Goal: Contribute content

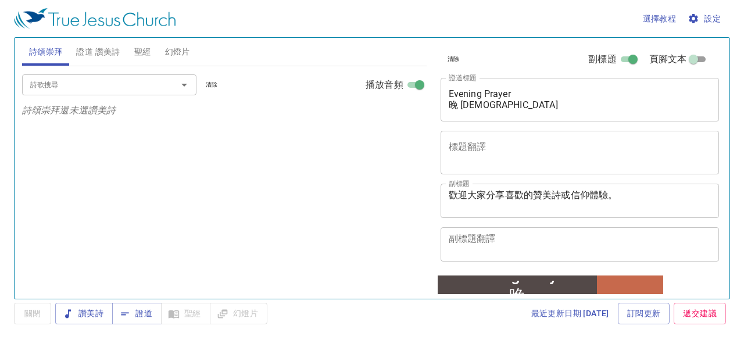
click at [182, 193] on div "詩歌搜尋 詩歌搜尋 清除 播放音頻 詩頌崇拜還未選讚美詩" at bounding box center [224, 177] width 404 height 223
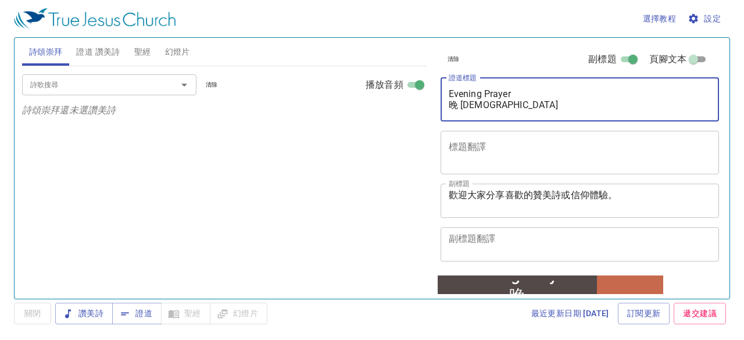
drag, startPoint x: 449, startPoint y: 95, endPoint x: 513, endPoint y: 103, distance: 65.0
click at [513, 103] on textarea "Evening Prayer 晚 [DEMOGRAPHIC_DATA]" at bounding box center [580, 99] width 263 height 22
paste textarea "愚昧無知的百姓啊 O Foolish and Senseless People [DEMOGRAPHIC_DATA]5章 [DEMOGRAPHIC_DATA]…"
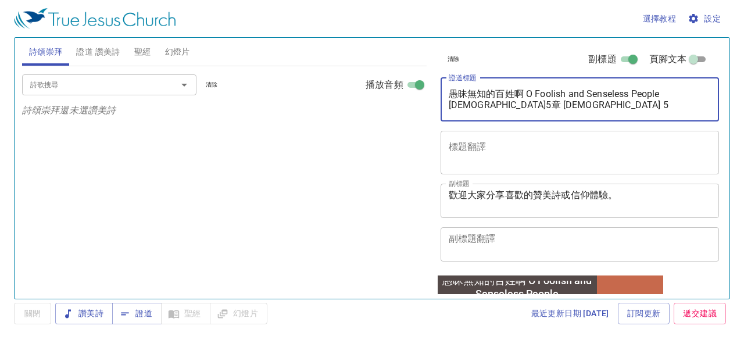
click at [661, 96] on textarea "愚昧無知的百姓啊 O Foolish and Senseless People [DEMOGRAPHIC_DATA]5章 [DEMOGRAPHIC_DATA]…" at bounding box center [580, 99] width 263 height 22
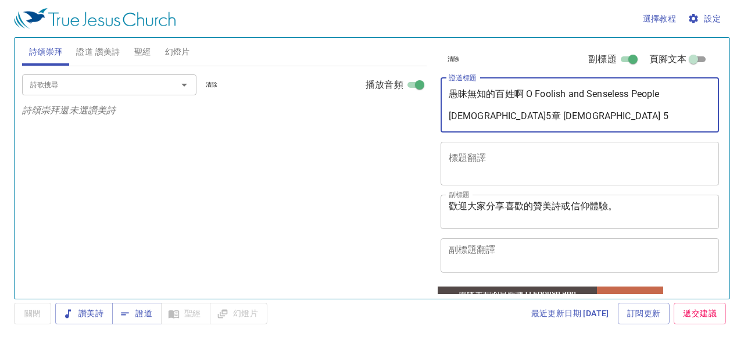
type textarea "愚昧無知的百姓啊 O Foolish and Senseless People [DEMOGRAPHIC_DATA]5章 [DEMOGRAPHIC_DATA]…"
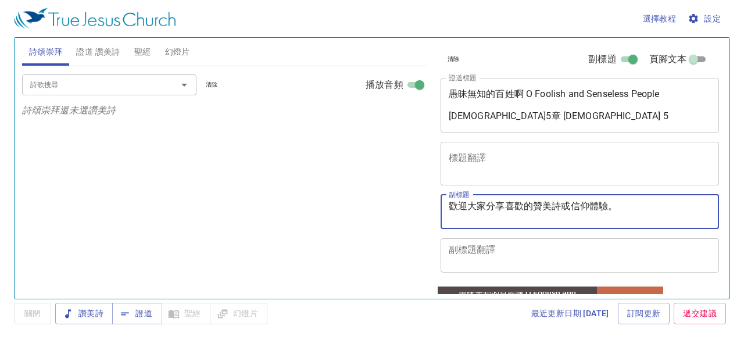
click at [618, 206] on textarea "歡迎大家分享喜歡的贊美詩或信仰體驗。" at bounding box center [580, 211] width 263 height 22
drag, startPoint x: 617, startPoint y: 212, endPoint x: 418, endPoint y: 199, distance: 199.1
click at [418, 199] on div "詩頌崇拜 證道 讚美詩 聖經 幻燈片 詩歌搜尋 詩歌搜尋 清除 播放音頻 詩頌崇拜還未選讚美詩 詩歌搜尋 詩歌搜尋 清除 播放音頻 刪除 507、倚靠各各他十…" at bounding box center [371, 163] width 709 height 261
paste textarea "[PERSON_NAME] 傳道 [PERSON_NAME]"
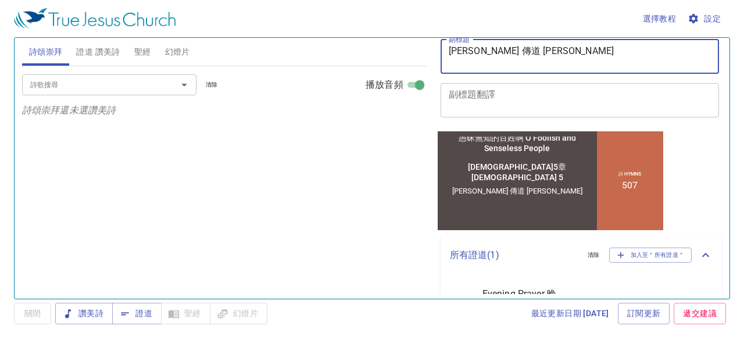
scroll to position [174, 0]
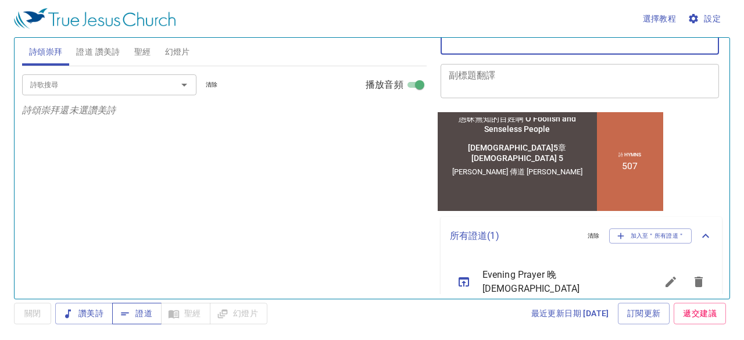
type textarea "[PERSON_NAME] 傳道 [PERSON_NAME]"
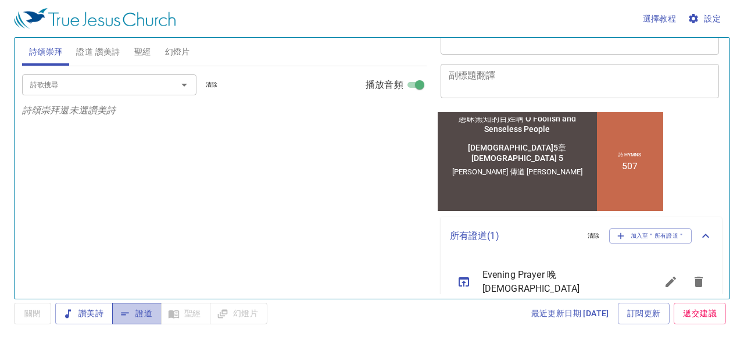
click at [141, 310] on span "證道" at bounding box center [136, 313] width 31 height 15
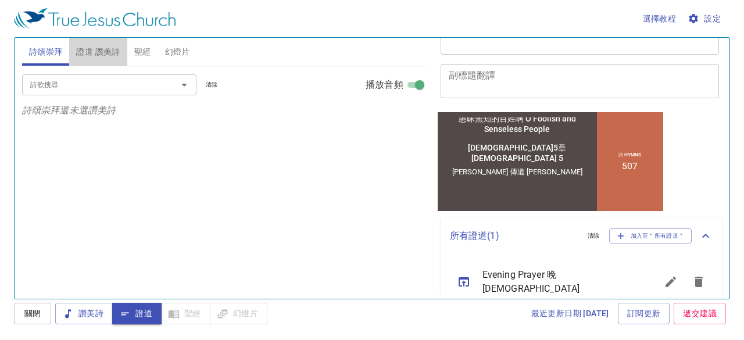
click at [107, 49] on span "證道 讚美詩" at bounding box center [98, 52] width 44 height 15
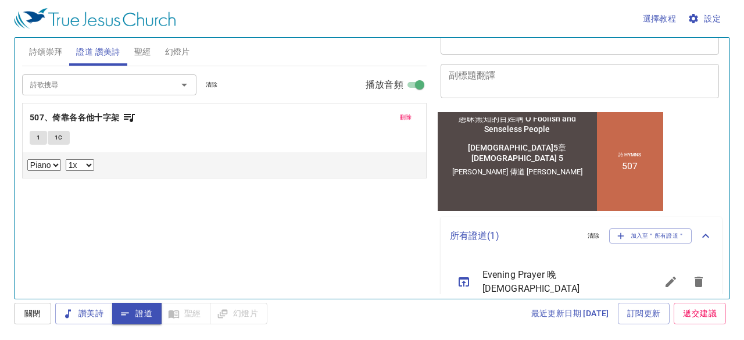
click at [402, 116] on span "刪除" at bounding box center [406, 117] width 12 height 10
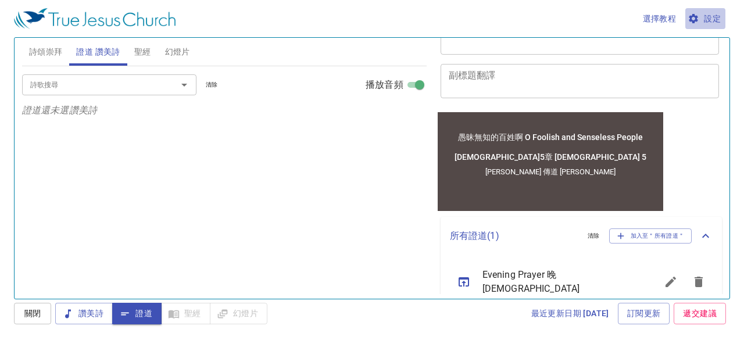
click at [709, 18] on span "設定" at bounding box center [705, 19] width 31 height 15
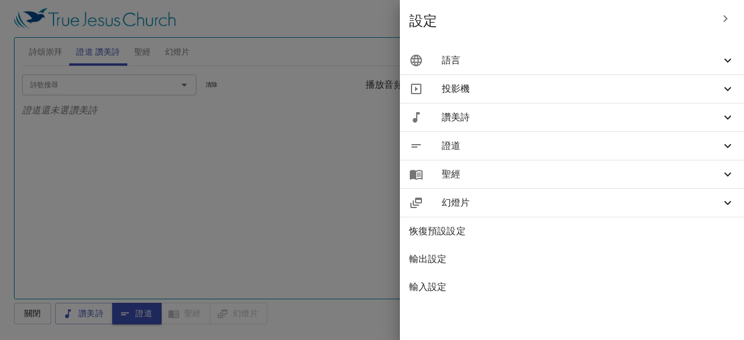
click at [719, 145] on span "證道" at bounding box center [581, 146] width 279 height 14
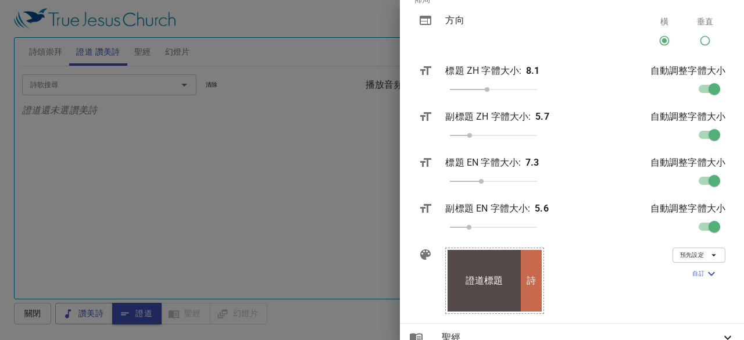
click at [708, 256] on icon "button" at bounding box center [713, 255] width 10 height 10
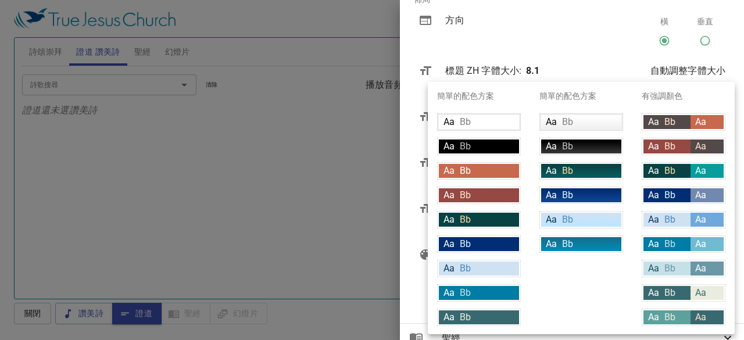
drag, startPoint x: 684, startPoint y: 311, endPoint x: 576, endPoint y: 207, distance: 149.6
click at [576, 207] on div "簡單的配色方案 Aa Bb Aa Bb Aa Bb Aa Bb Aa Bb Aa Bb Aa Bb Aa Bb Aa Bb 簡單的配色方案 Aa Bb Aa …" at bounding box center [581, 208] width 307 height 252
click at [675, 317] on div "Aa Bb" at bounding box center [666, 317] width 47 height 14
type input "#5da19d"
type input "#e9ecde"
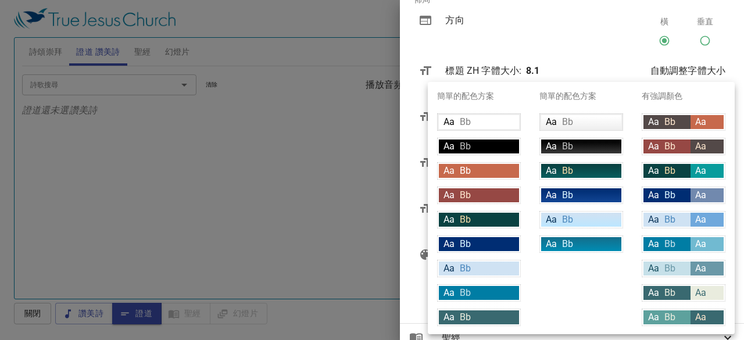
type input "#396970"
type input "#fce5cd"
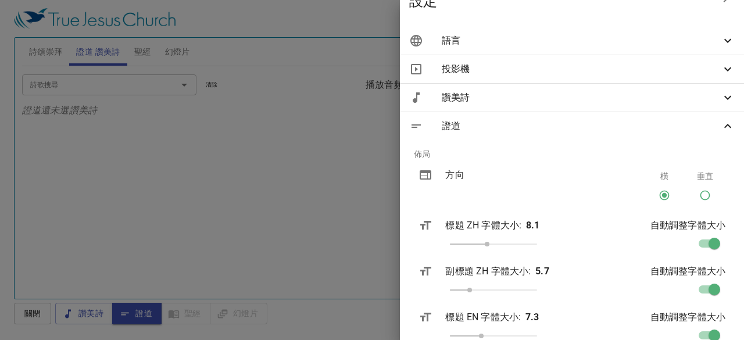
scroll to position [0, 0]
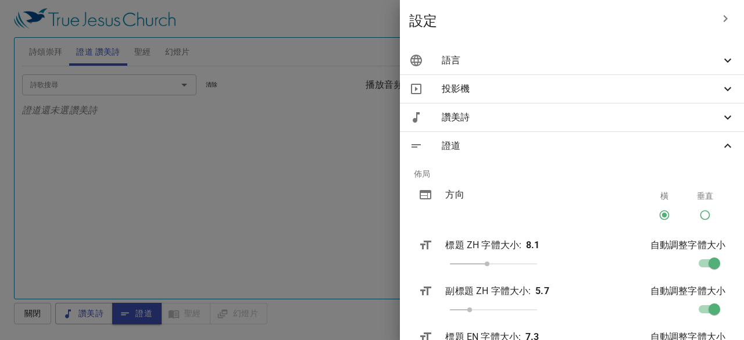
drag, startPoint x: 711, startPoint y: 12, endPoint x: 666, endPoint y: 109, distance: 106.9
click at [669, 99] on div "設定 語言 投射語言 雙語 主要 繁體中文 zh 次要 English en 使用者語言 繁體中文 zh 投影機 投影窗解析度 解析度 800 x 640 (…" at bounding box center [572, 170] width 344 height 340
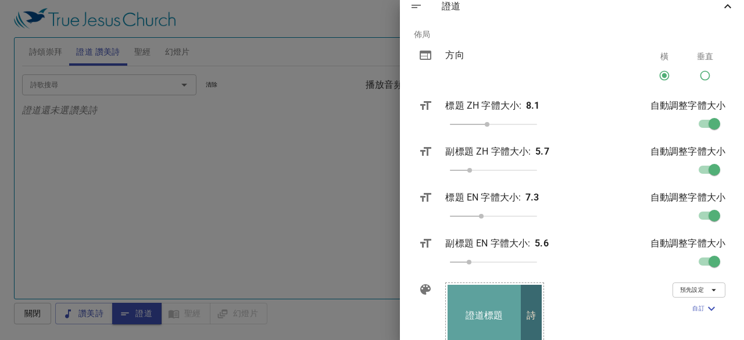
scroll to position [232, 0]
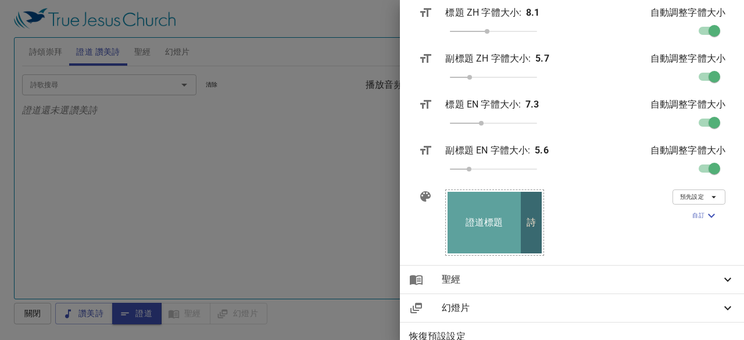
click at [708, 197] on icon "button" at bounding box center [713, 197] width 10 height 10
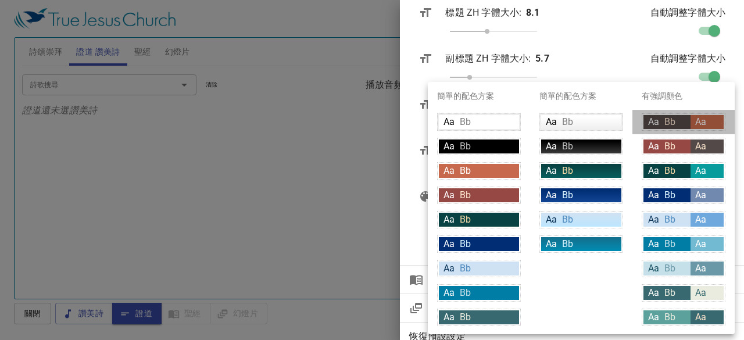
click at [694, 123] on div "Aa" at bounding box center [706, 122] width 33 height 14
type input "#534948"
type input "#fce5cd"
type input "#c7694c"
type input "#ffffff"
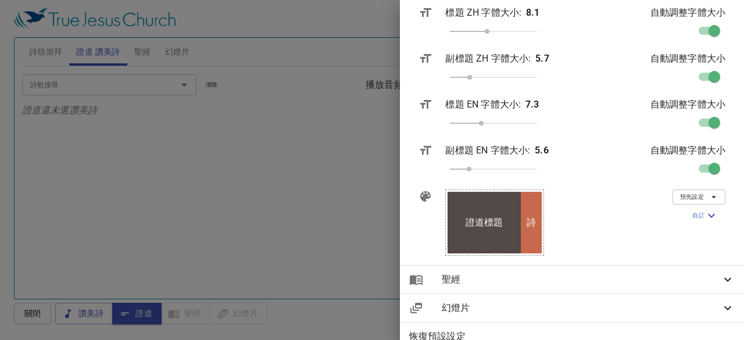
click at [363, 229] on div at bounding box center [372, 170] width 744 height 340
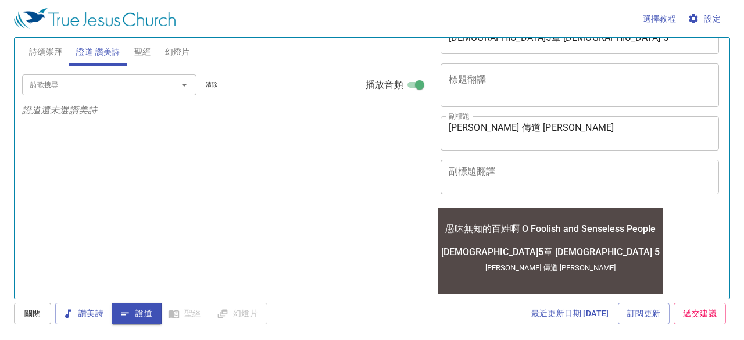
scroll to position [0, 0]
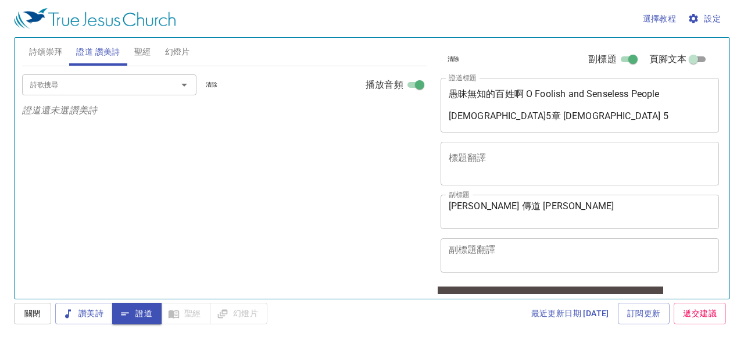
click at [526, 93] on textarea "愚昧無知的百姓啊 O Foolish and Senseless People [DEMOGRAPHIC_DATA]5章 [DEMOGRAPHIC_DATA]…" at bounding box center [580, 104] width 263 height 33
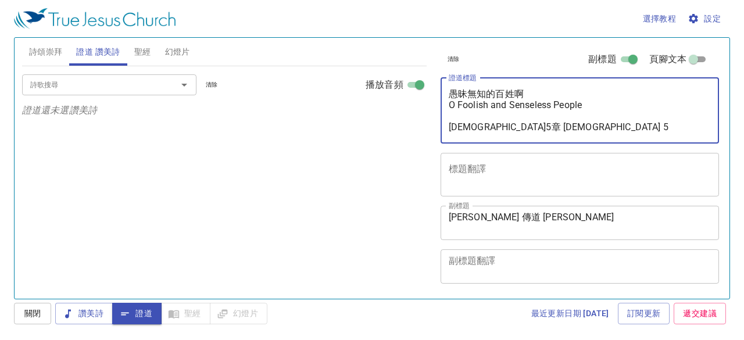
drag, startPoint x: 561, startPoint y: 127, endPoint x: 451, endPoint y: 128, distance: 109.8
click at [451, 128] on textarea "愚昧無知的百姓啊 O Foolish and Senseless People [DEMOGRAPHIC_DATA]5章 [DEMOGRAPHIC_DATA]…" at bounding box center [580, 110] width 263 height 44
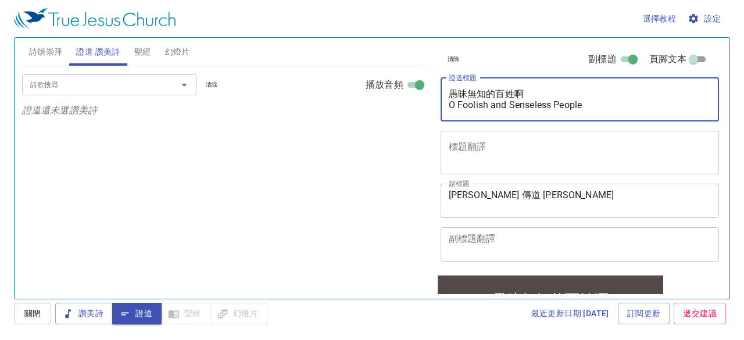
click at [451, 97] on textarea "愚昧無知的百姓啊 O Foolish and Senseless People" at bounding box center [580, 99] width 263 height 22
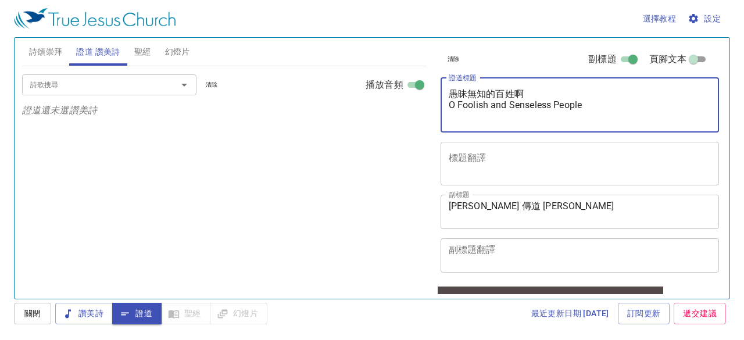
type textarea "愚昧無知的百姓啊 O Foolish and Senseless People"
